Goal: Information Seeking & Learning: Learn about a topic

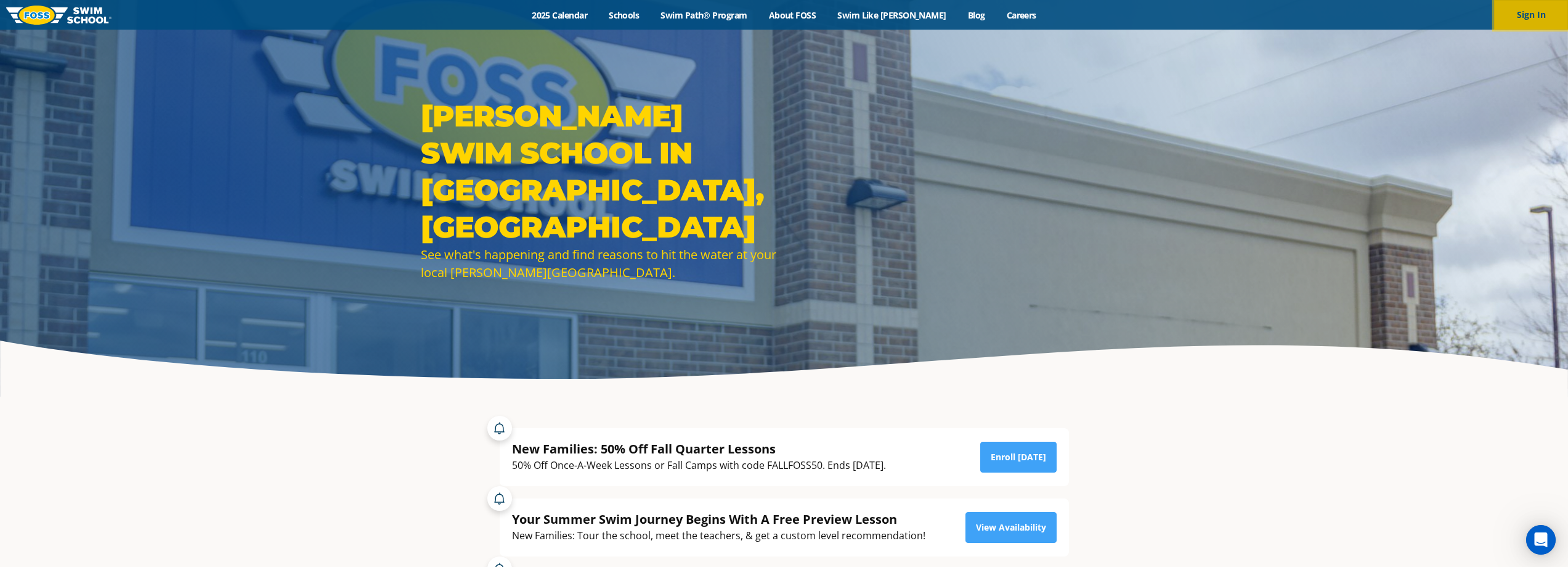
click at [1527, 14] on button "Sign In" at bounding box center [1531, 14] width 74 height 30
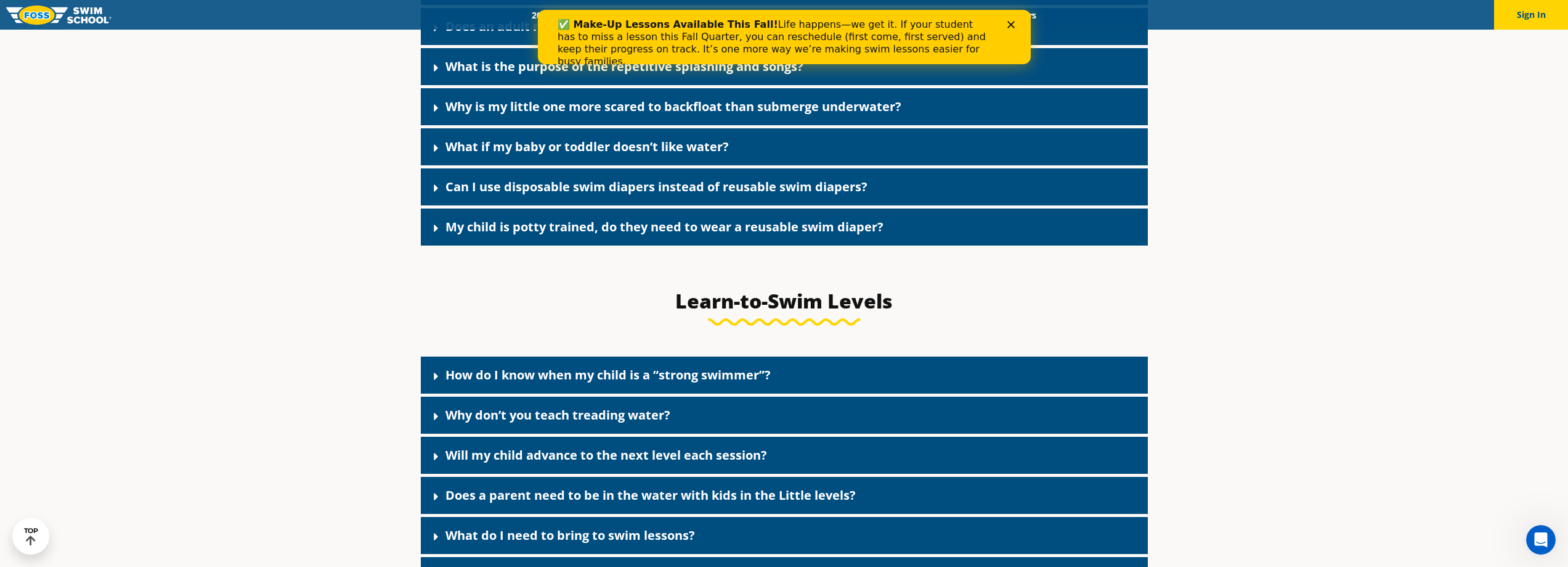
scroll to position [2966, 0]
